Goal: Transaction & Acquisition: Purchase product/service

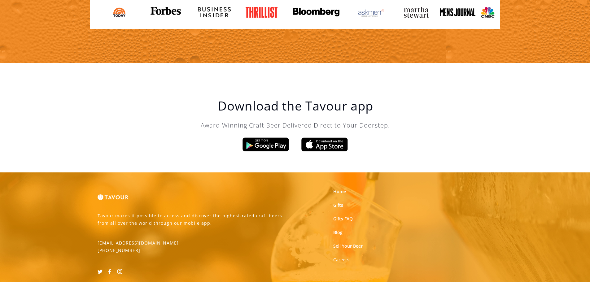
scroll to position [695, 0]
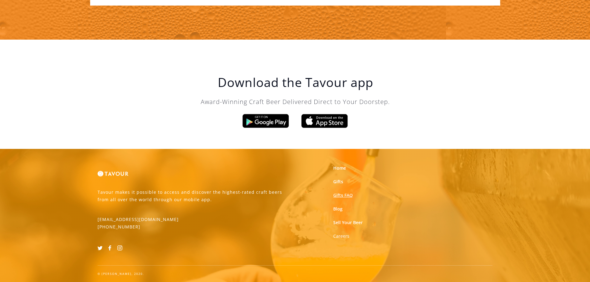
click at [341, 195] on link "Gifts FAQ" at bounding box center [343, 195] width 20 height 6
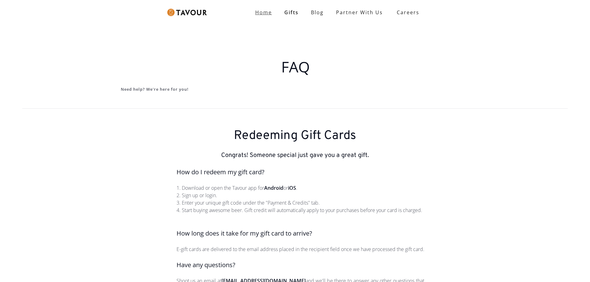
click at [272, 13] on strong "Home" at bounding box center [263, 12] width 17 height 7
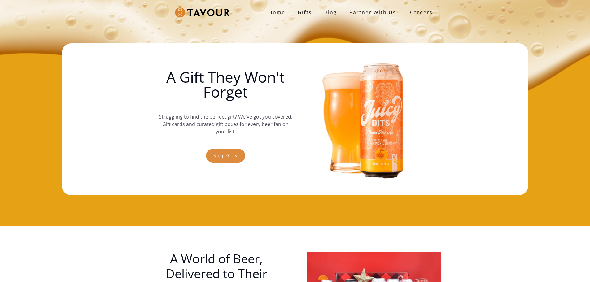
click at [230, 156] on link "Shop gifts" at bounding box center [225, 156] width 39 height 14
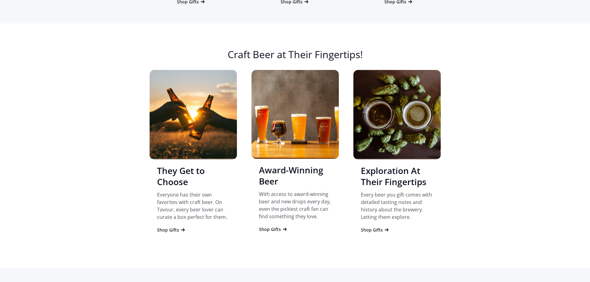
scroll to position [629, 0]
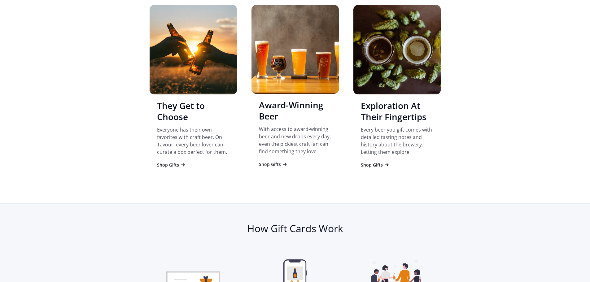
click at [269, 164] on div "Shop Gifts" at bounding box center [270, 164] width 22 height 6
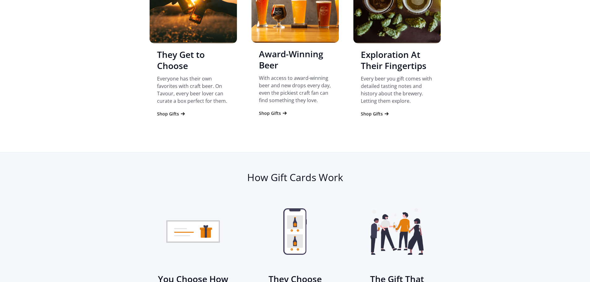
scroll to position [678, 0]
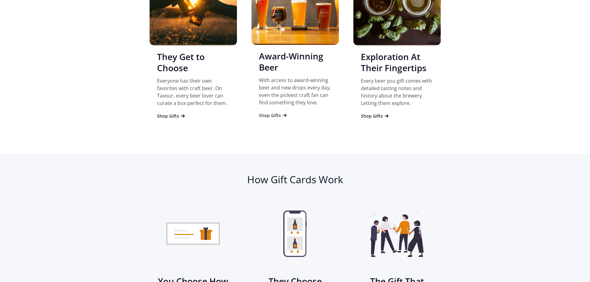
click at [277, 118] on div "Shop Gifts" at bounding box center [270, 115] width 22 height 6
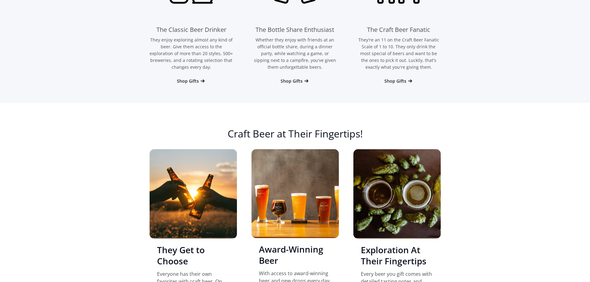
scroll to position [330, 0]
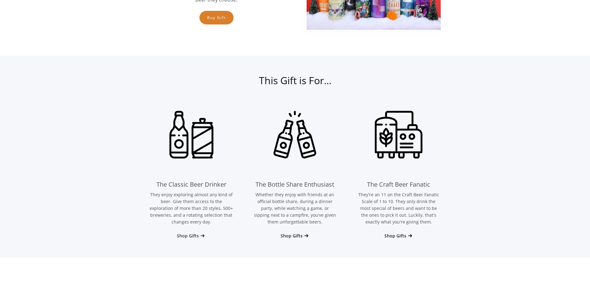
click at [181, 235] on div "Shop Gifts" at bounding box center [188, 236] width 22 height 6
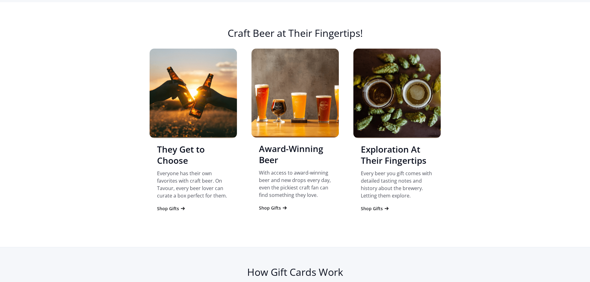
scroll to position [588, 0]
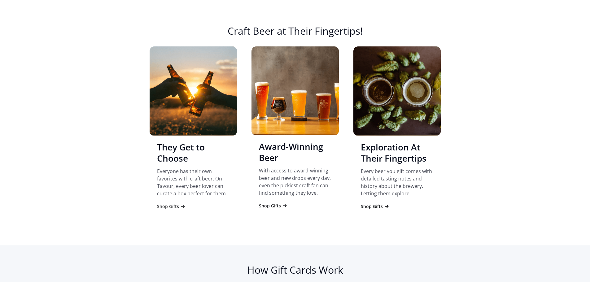
click at [176, 207] on div "Shop Gifts" at bounding box center [168, 207] width 22 height 6
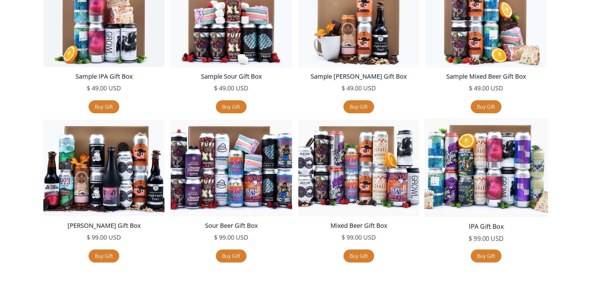
scroll to position [1174, 0]
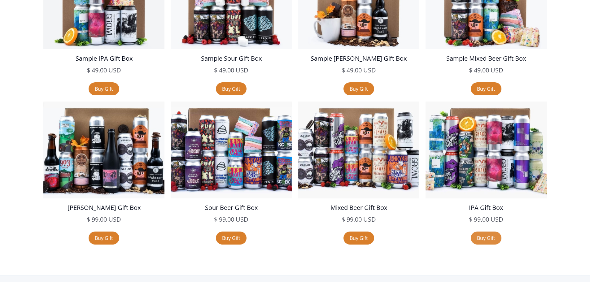
click at [494, 236] on link "Buy Gift" at bounding box center [486, 238] width 31 height 13
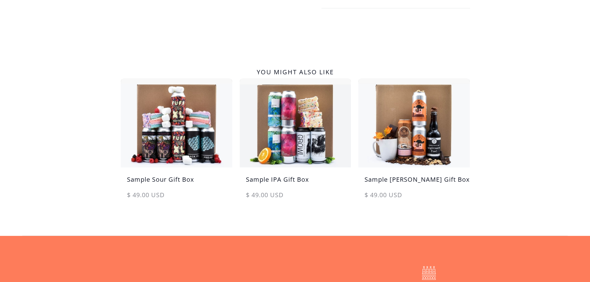
scroll to position [310, 0]
